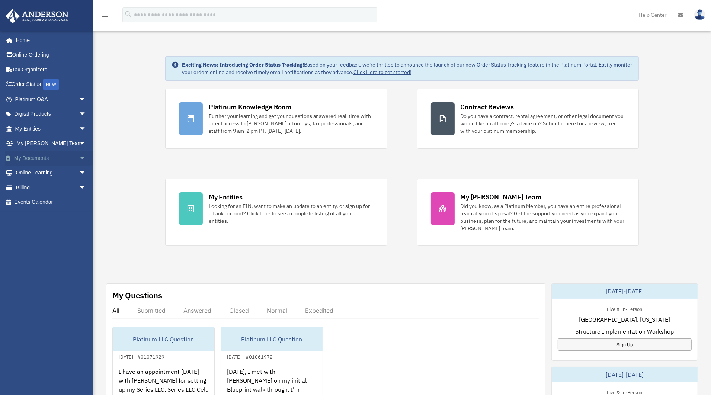
click at [79, 157] on span "arrow_drop_down" at bounding box center [86, 158] width 15 height 15
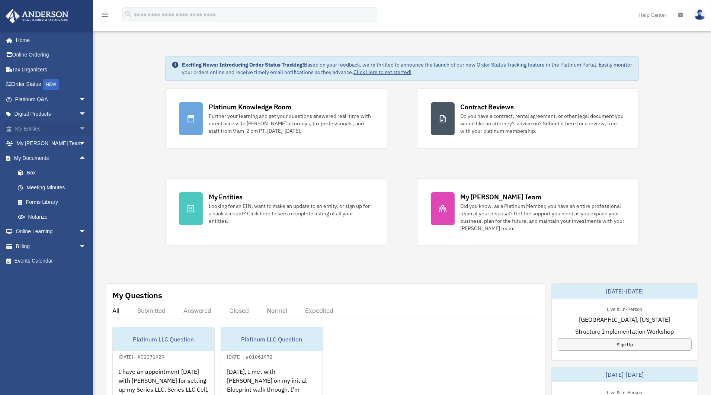
click at [81, 129] on span "arrow_drop_down" at bounding box center [86, 128] width 15 height 15
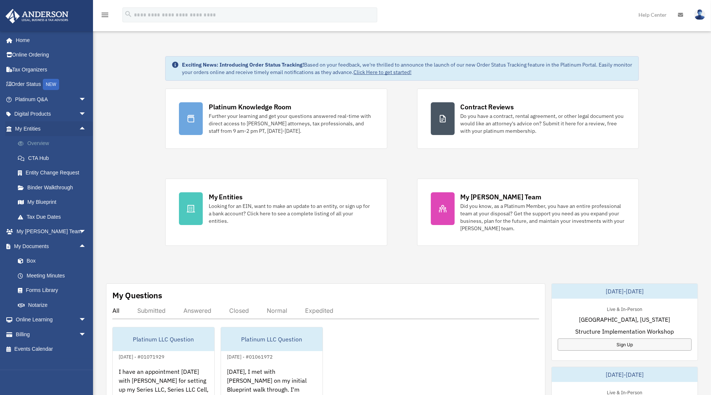
click at [38, 137] on link "Overview" at bounding box center [53, 143] width 87 height 15
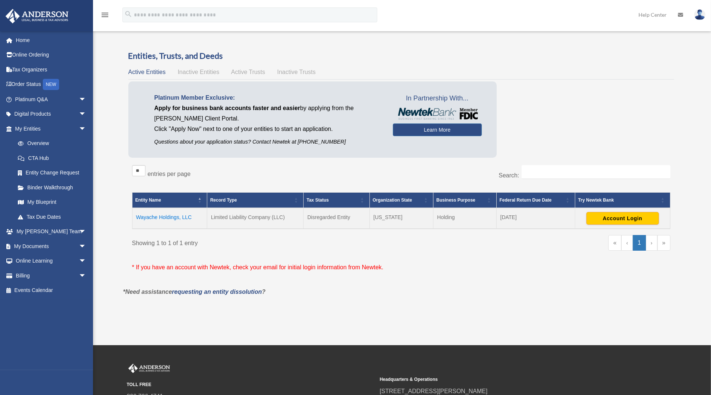
click at [178, 216] on td "Wayache Holdings, LLC" at bounding box center [169, 218] width 75 height 21
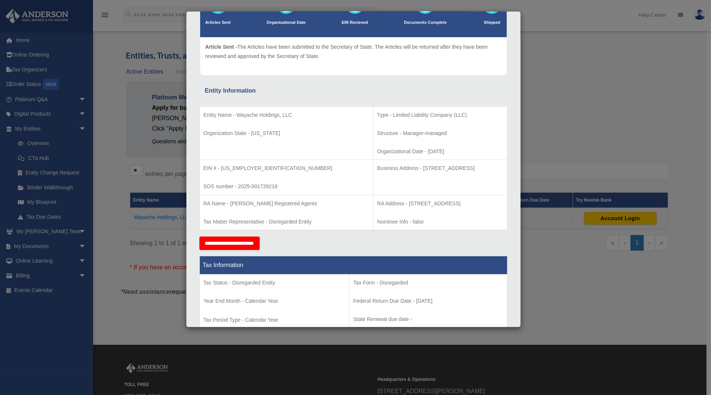
scroll to position [175, 0]
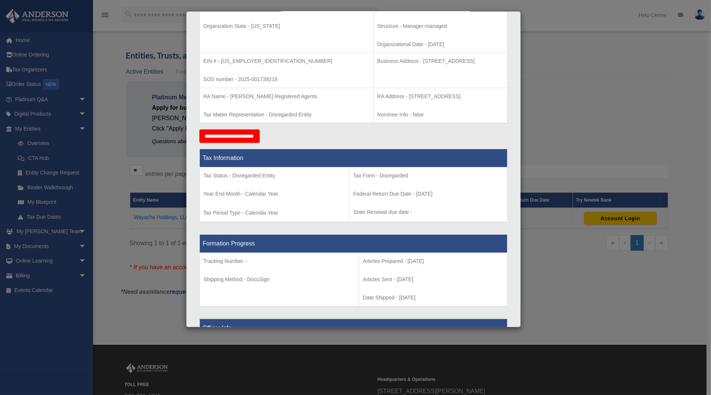
click at [560, 170] on div "Details × Articles Sent Organizational Date" at bounding box center [355, 197] width 711 height 395
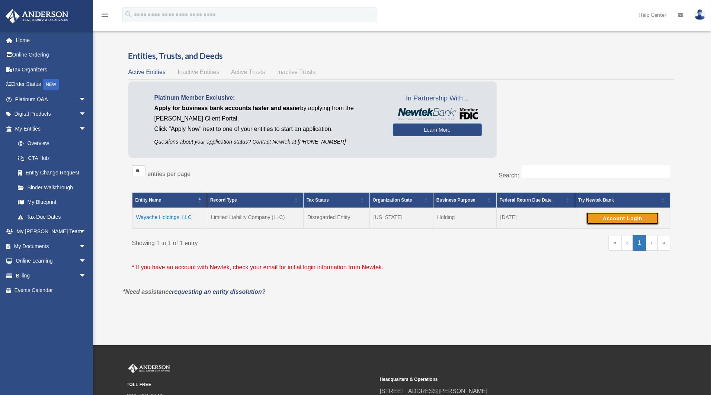
click at [628, 215] on button "Account Login" at bounding box center [622, 218] width 73 height 13
